Goal: Transaction & Acquisition: Purchase product/service

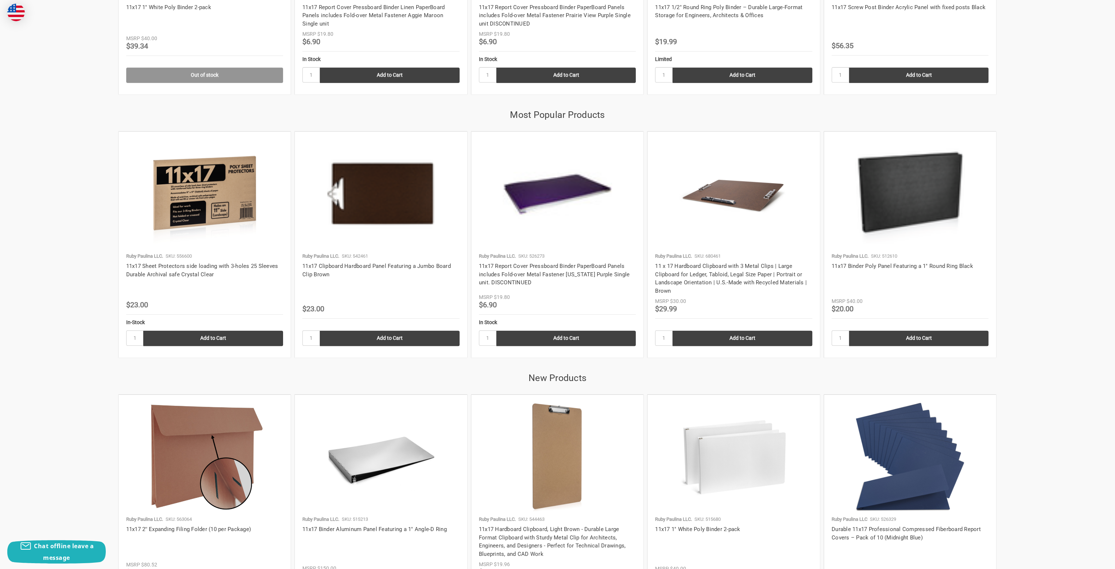
scroll to position [1155, 0]
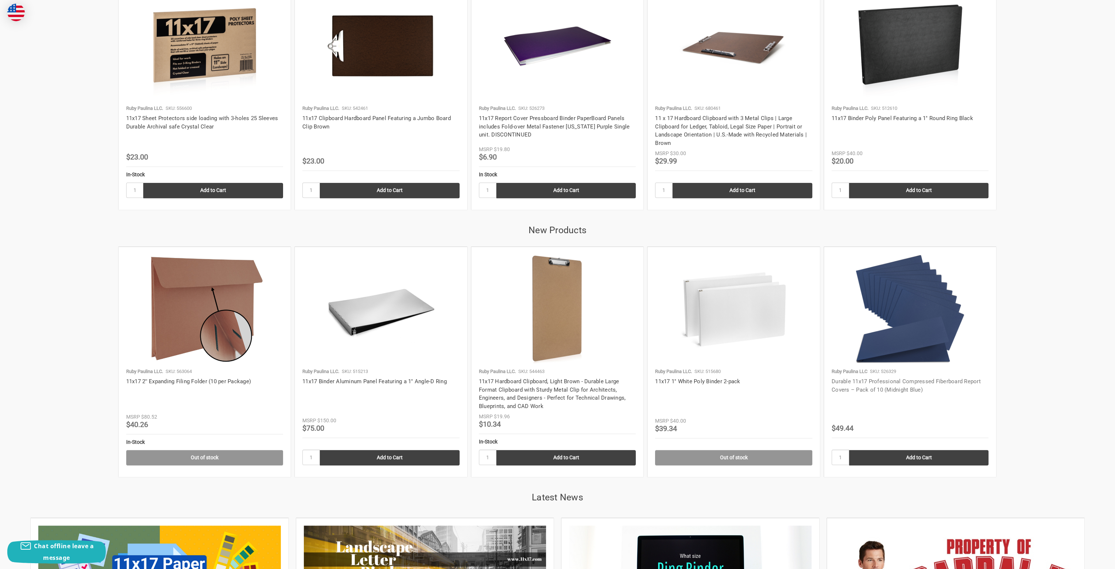
click at [955, 379] on link "Durable 11x17 Professional Compressed Fiberboard Report Covers – Pack of 10 (Mi…" at bounding box center [906, 385] width 149 height 15
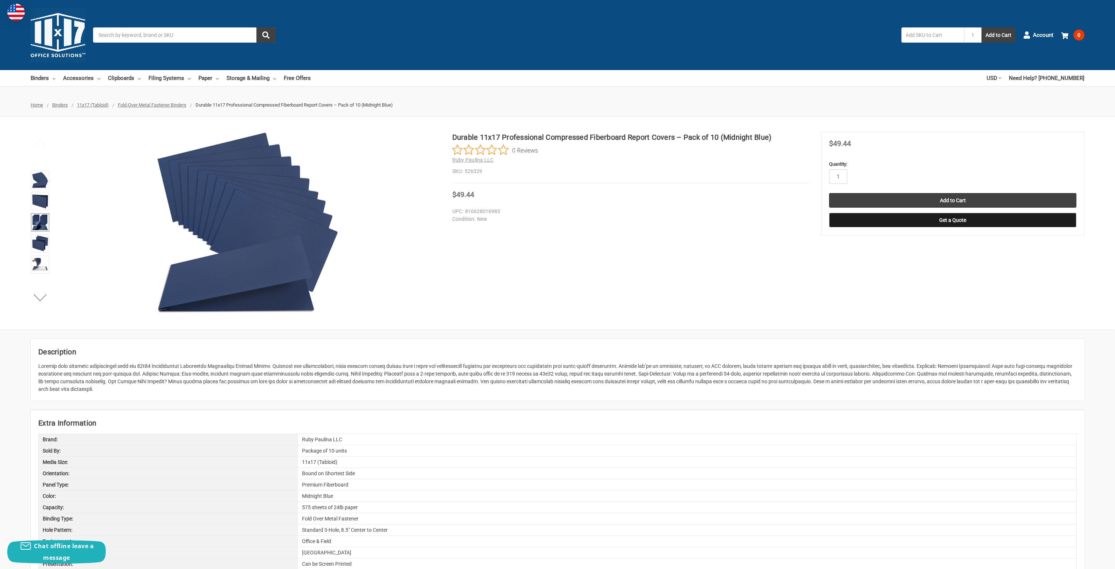
click at [38, 217] on img at bounding box center [40, 222] width 16 height 16
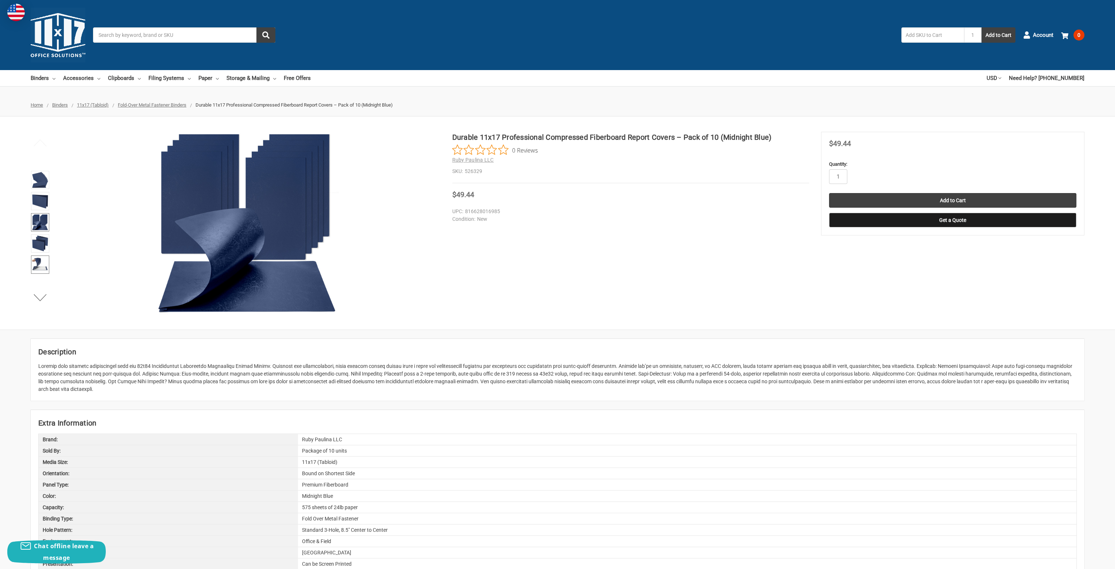
click at [40, 267] on img at bounding box center [40, 264] width 16 height 16
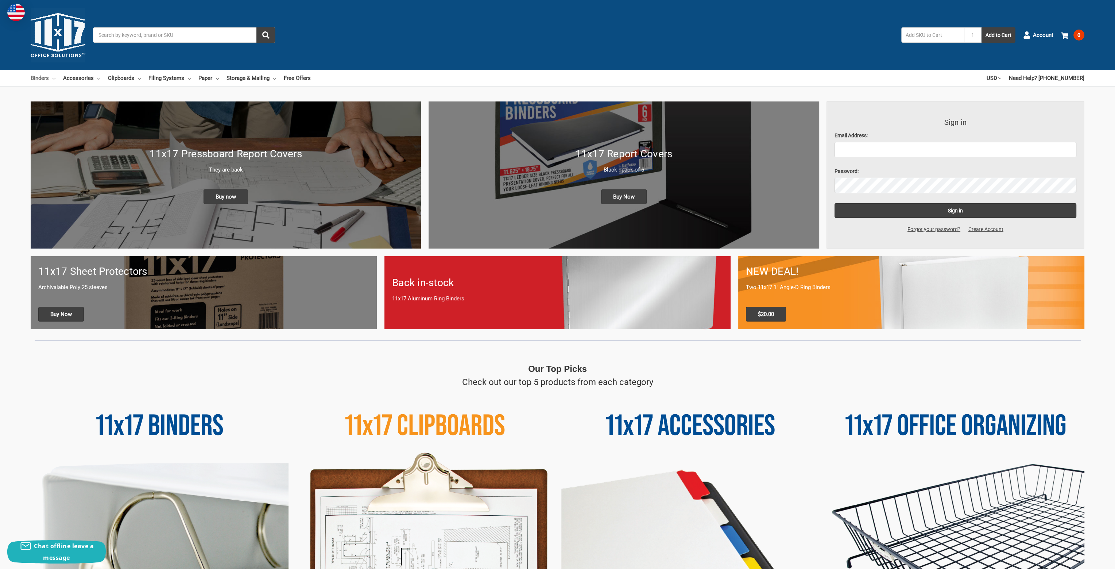
click at [53, 77] on icon at bounding box center [54, 78] width 3 height 3
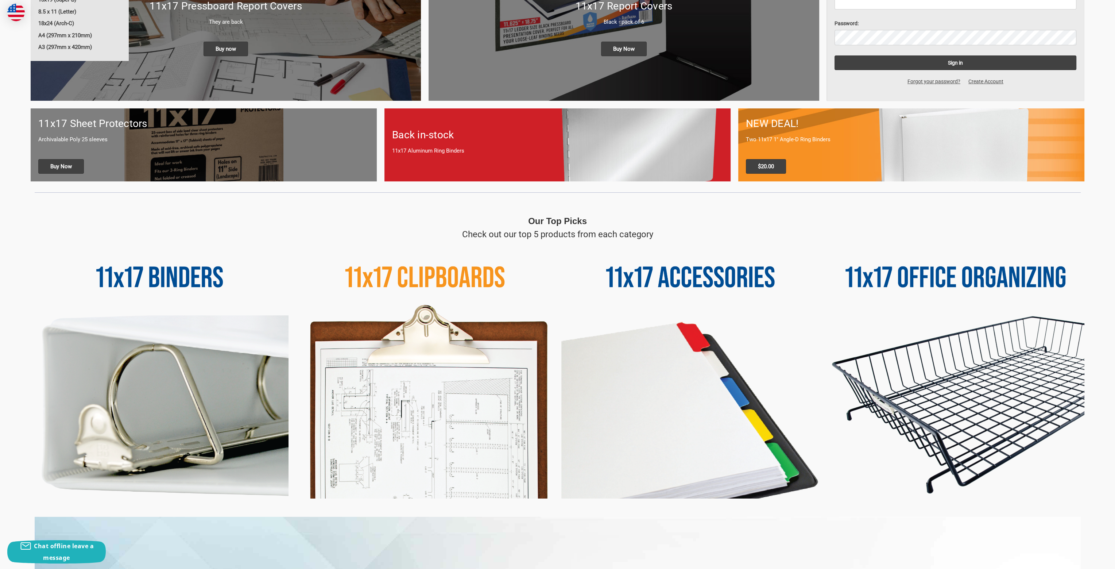
scroll to position [61, 0]
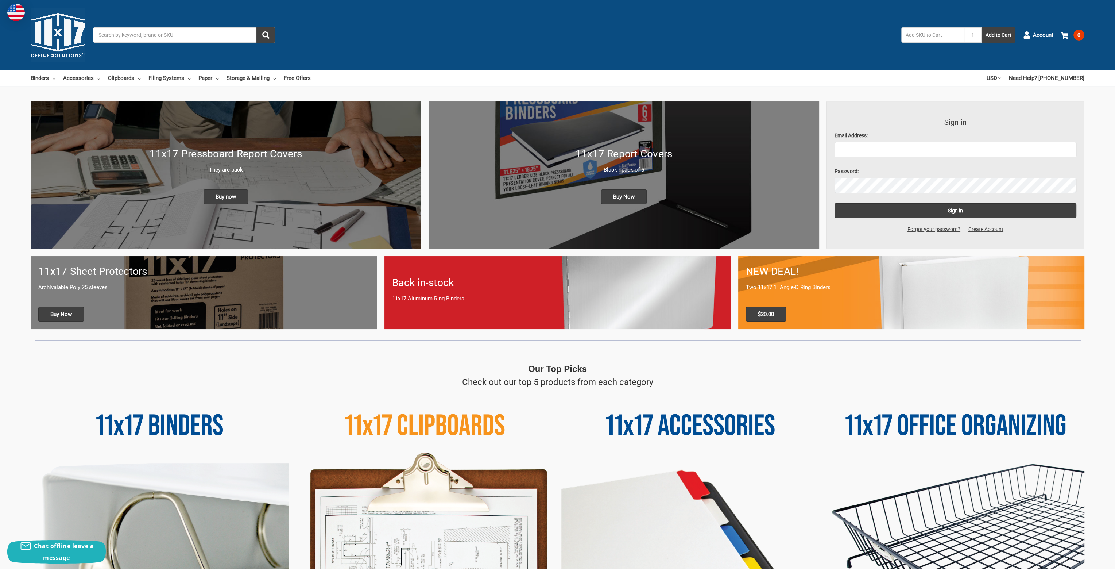
click at [294, 152] on h1 "11x17 Pressboard Report Covers" at bounding box center [225, 153] width 375 height 15
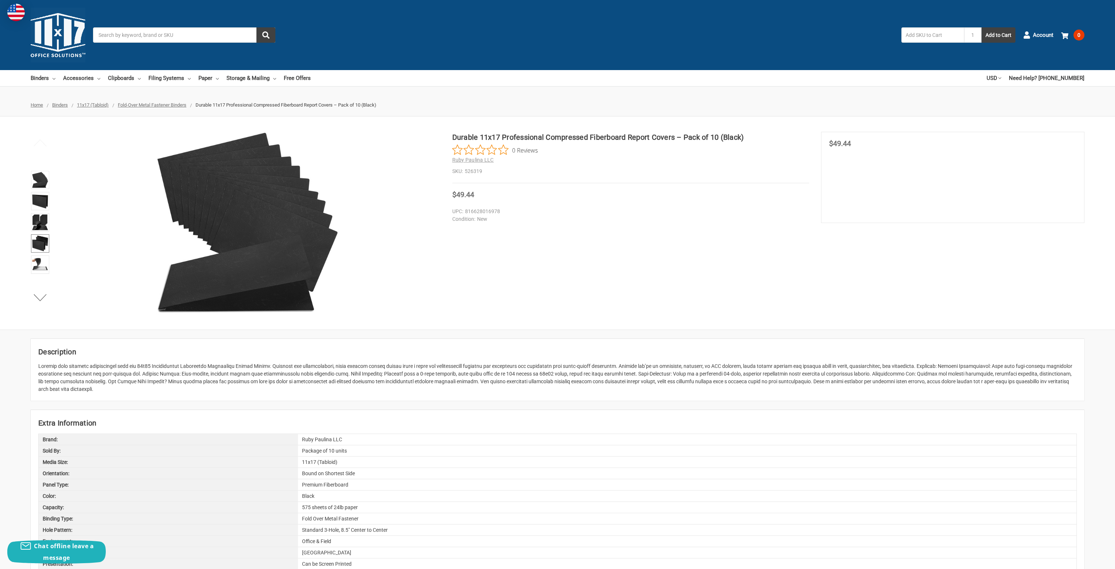
click at [40, 237] on img at bounding box center [40, 243] width 16 height 16
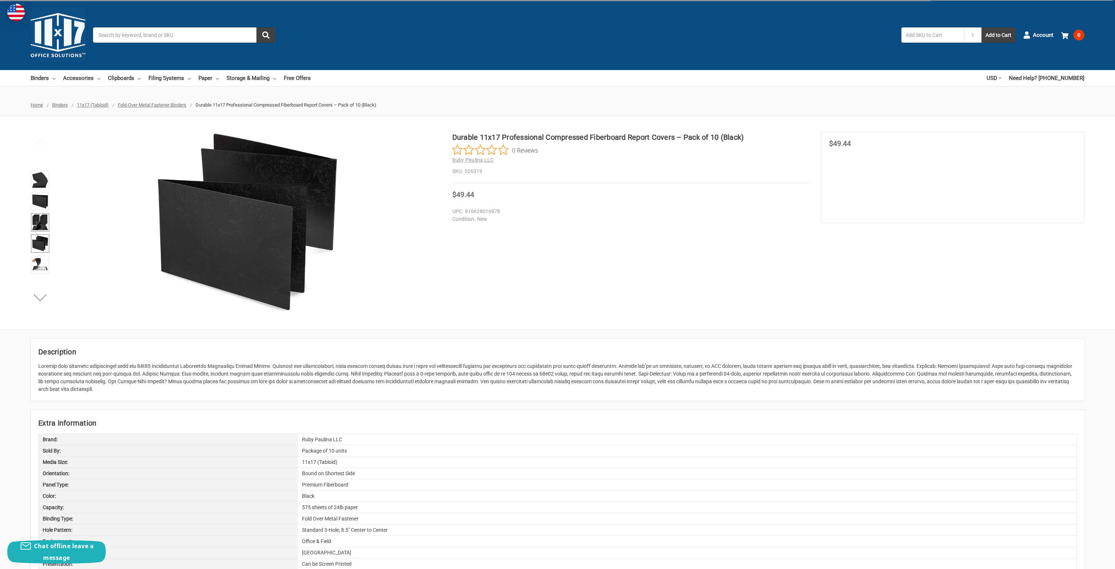
click at [41, 225] on img at bounding box center [40, 222] width 16 height 16
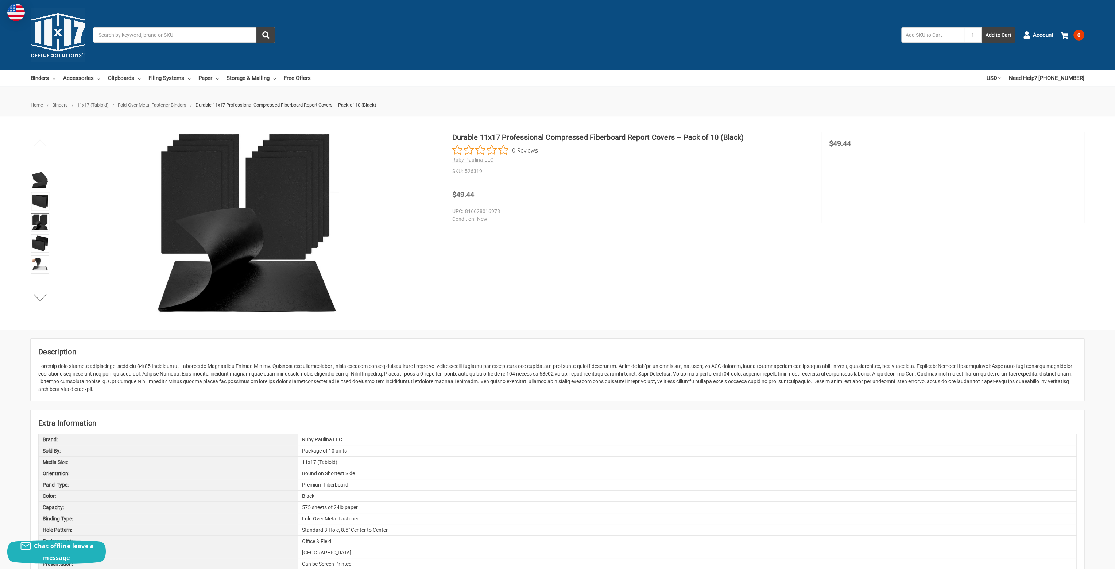
click at [39, 199] on img at bounding box center [40, 201] width 16 height 16
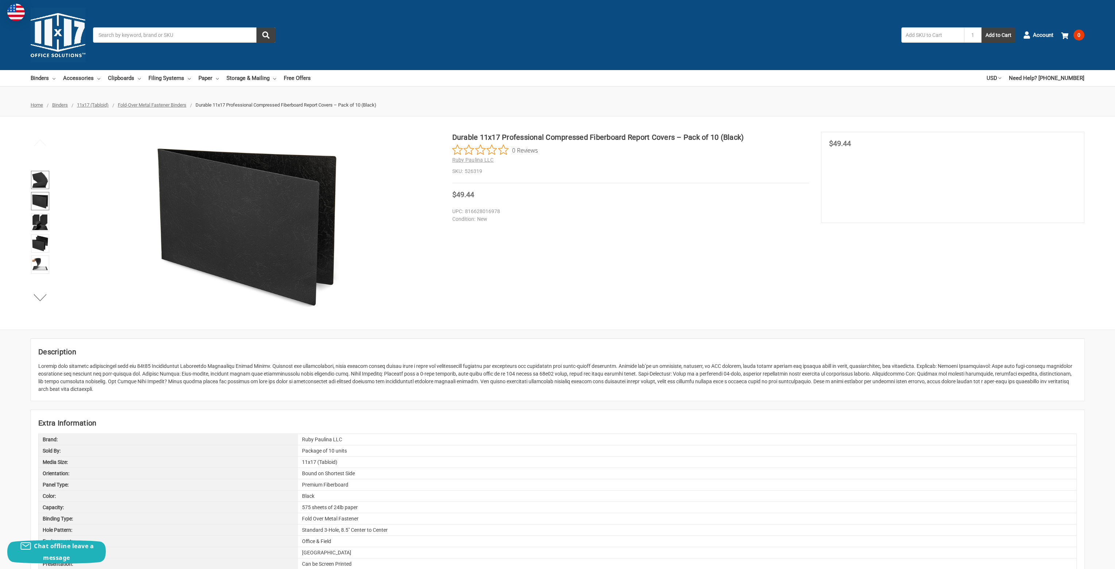
click at [39, 179] on img at bounding box center [40, 180] width 16 height 16
